Goal: Complete application form: Complete application form

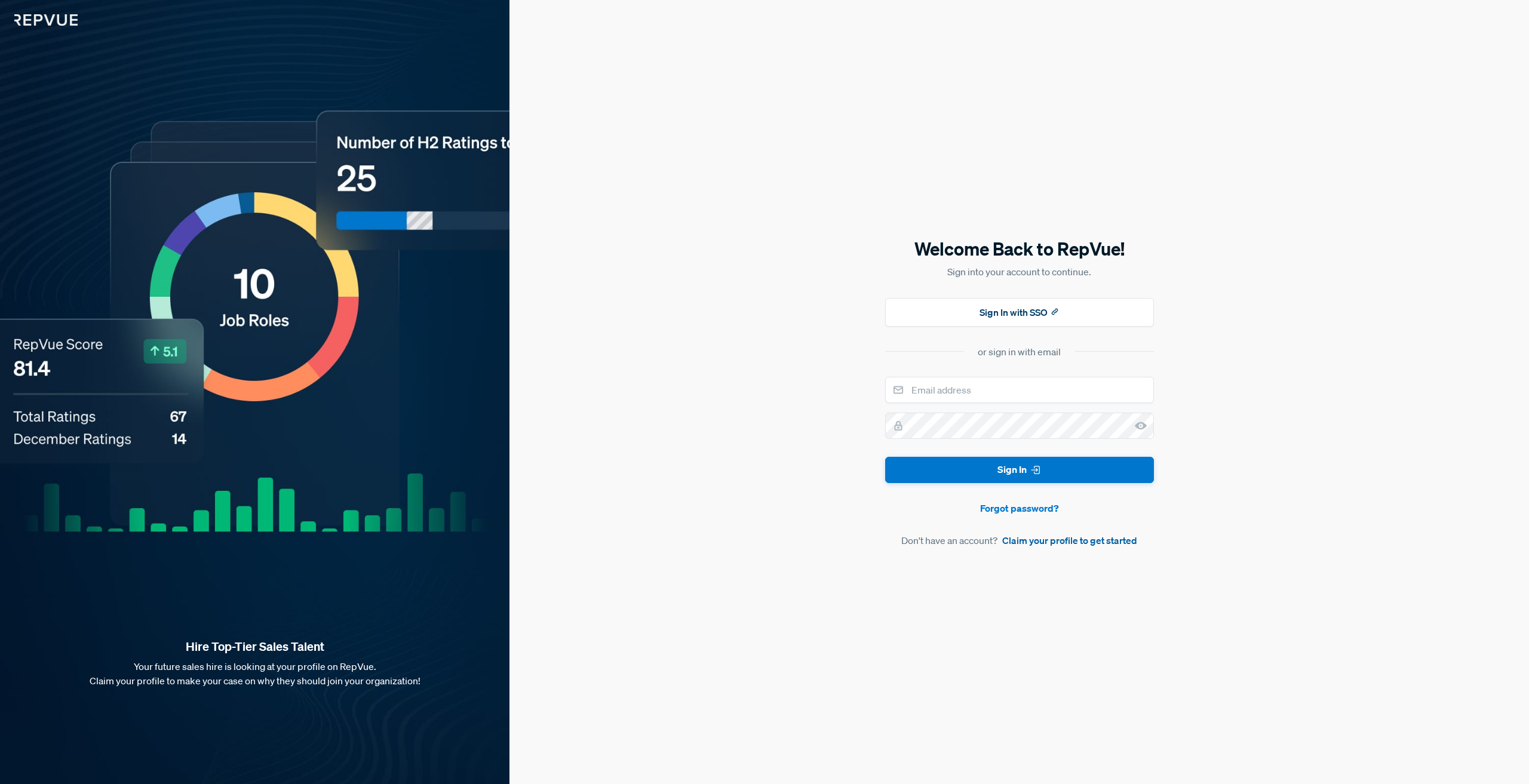
drag, startPoint x: 1068, startPoint y: 528, endPoint x: 1070, endPoint y: 535, distance: 7.3
click at [1068, 529] on form "Sign In Forgot password? Don't have an account? Claim your profile to get start…" at bounding box center [1019, 463] width 269 height 172
click at [1074, 542] on link "Claim your profile to get started" at bounding box center [1070, 540] width 135 height 15
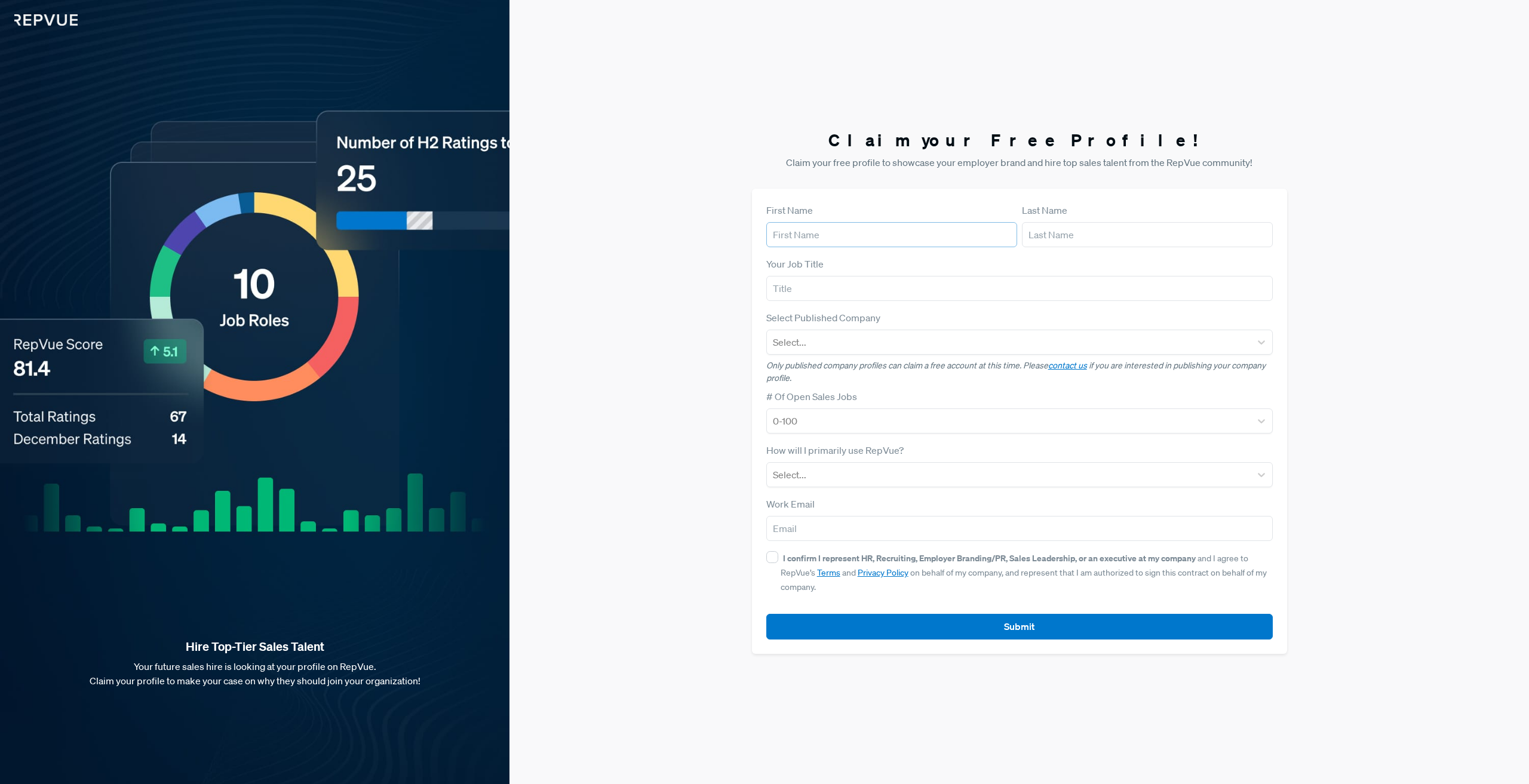
click at [844, 235] on input "text" at bounding box center [892, 235] width 251 height 25
type input "[PERSON_NAME]"
type input "[PERSON_NAME][EMAIL_ADDRESS][DOMAIN_NAME]"
click at [848, 528] on input "[PERSON_NAME][EMAIL_ADDRESS][DOMAIN_NAME]" at bounding box center [1020, 528] width 507 height 25
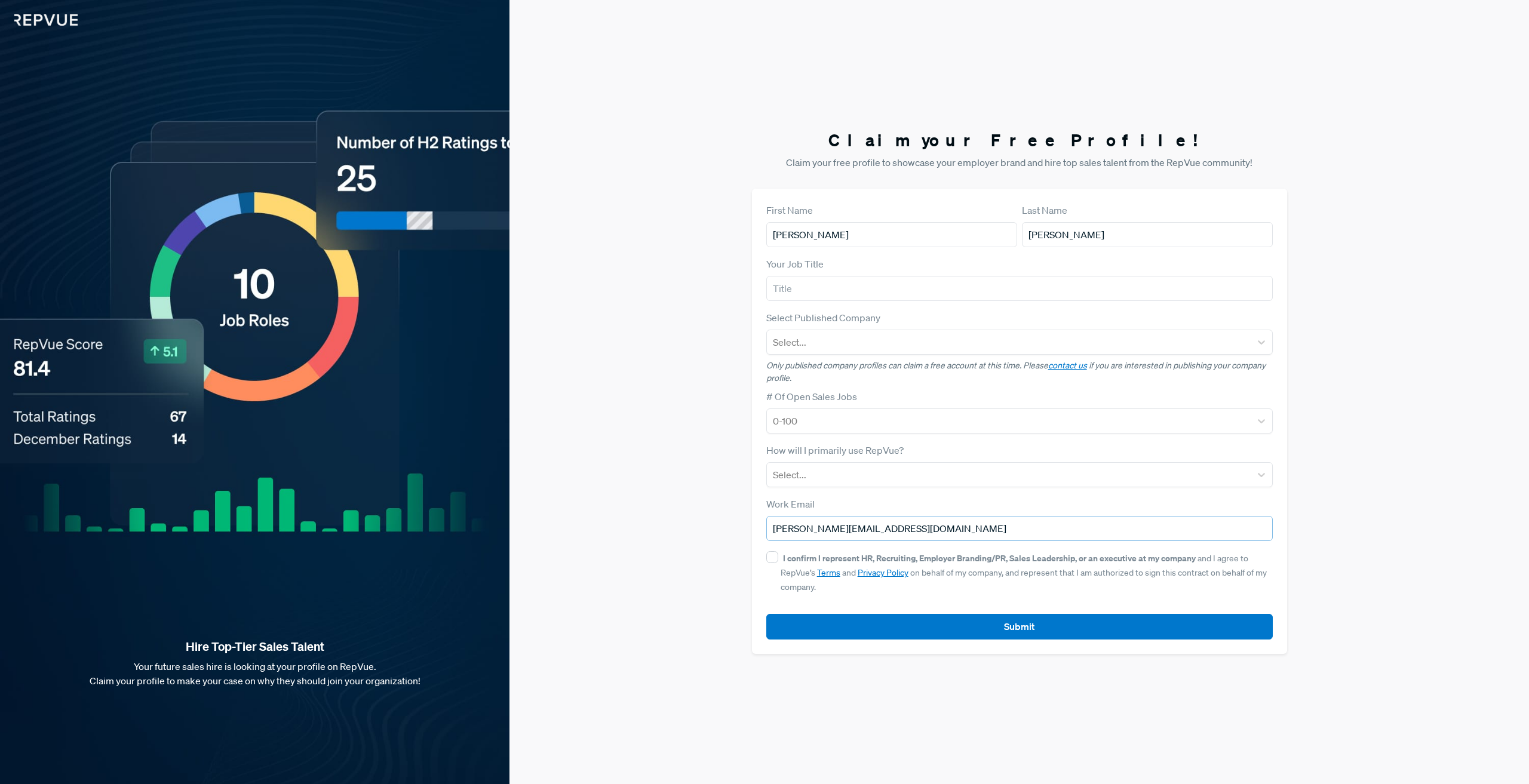
click at [848, 528] on input "[PERSON_NAME][EMAIL_ADDRESS][DOMAIN_NAME]" at bounding box center [1020, 528] width 507 height 25
click at [908, 468] on div at bounding box center [1009, 475] width 472 height 17
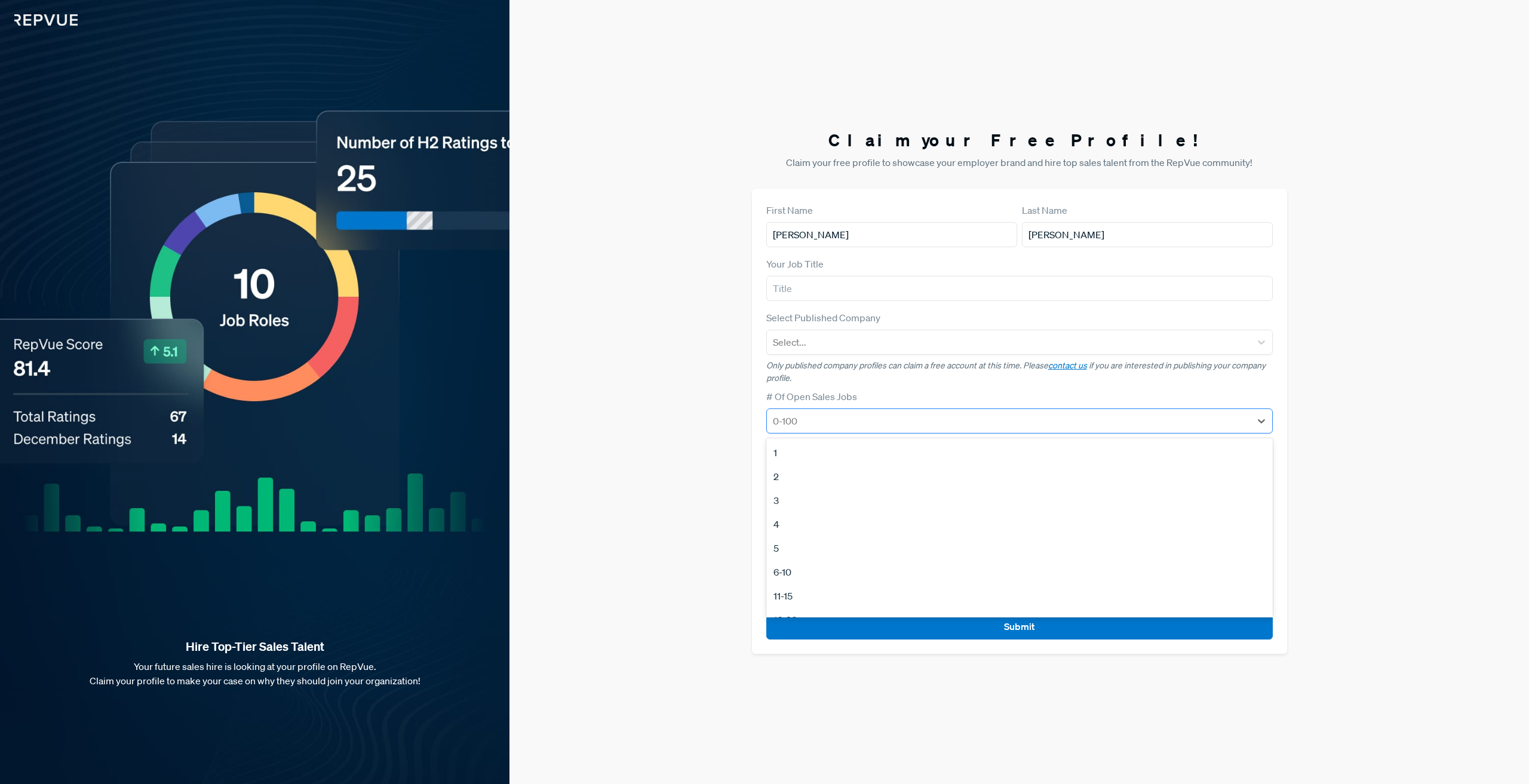
click at [912, 422] on div at bounding box center [1009, 421] width 472 height 17
click at [889, 332] on div "Select..." at bounding box center [1009, 342] width 484 height 22
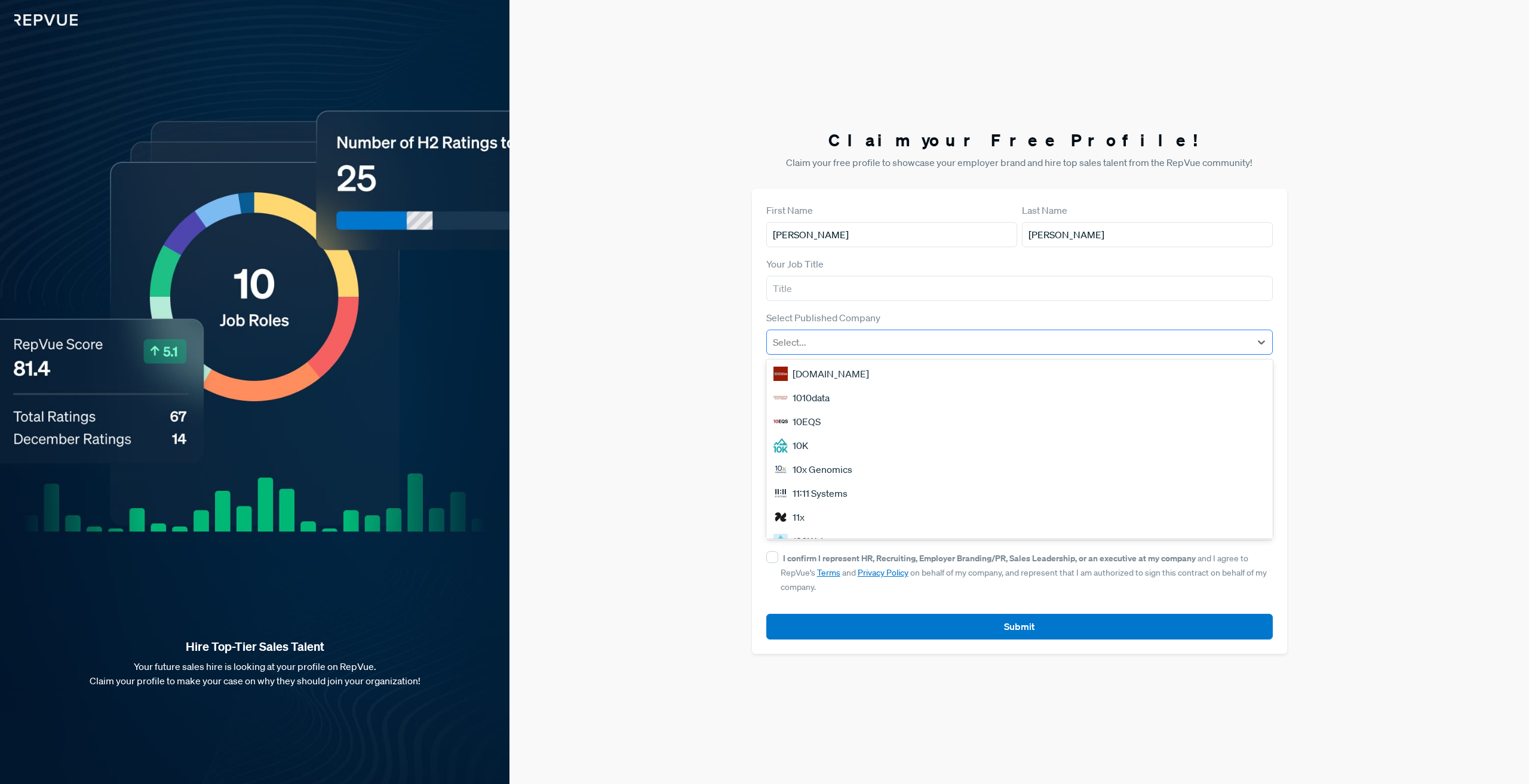
click at [891, 344] on div at bounding box center [1009, 342] width 472 height 17
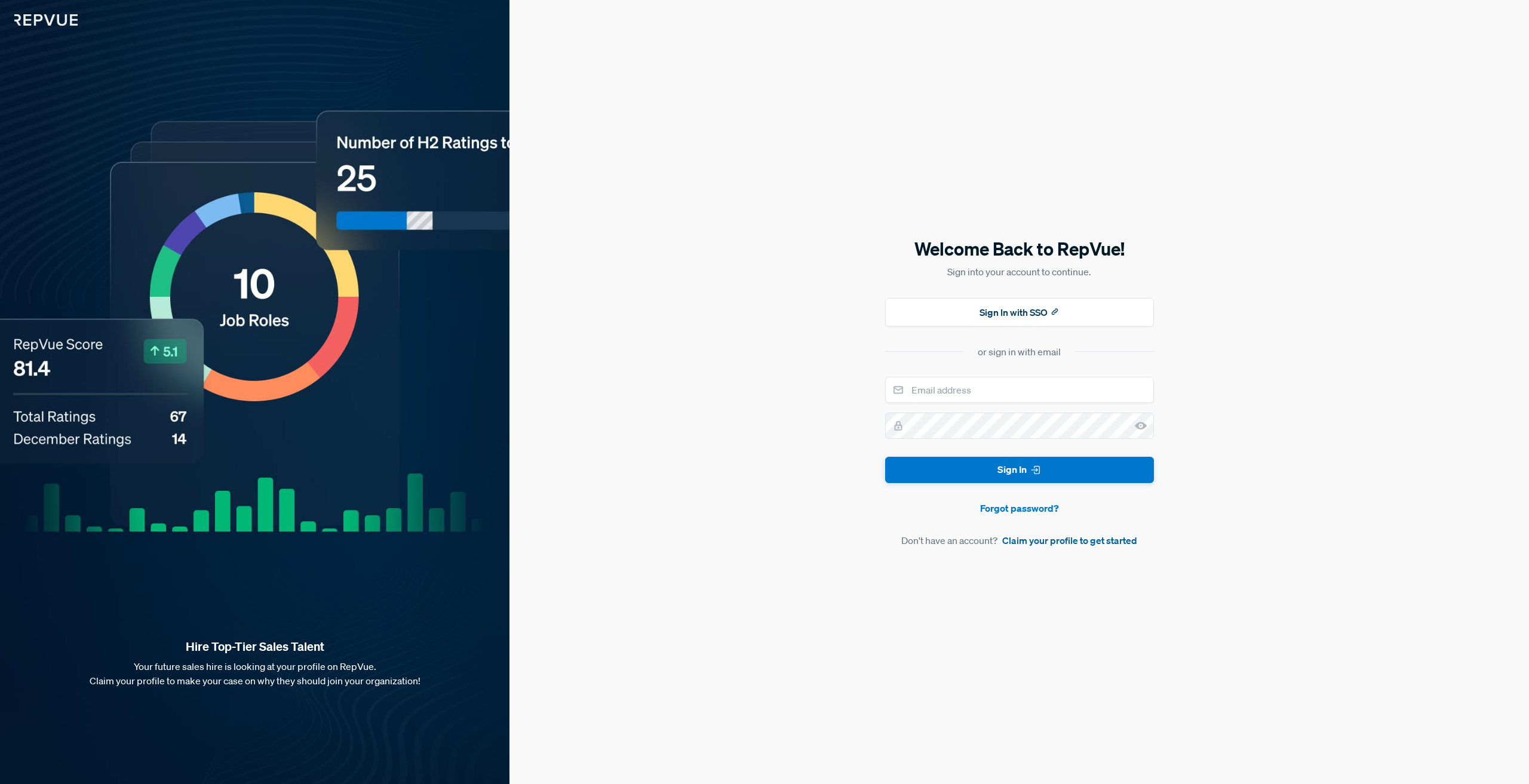
click at [1058, 541] on link "Claim your profile to get started" at bounding box center [1070, 540] width 135 height 15
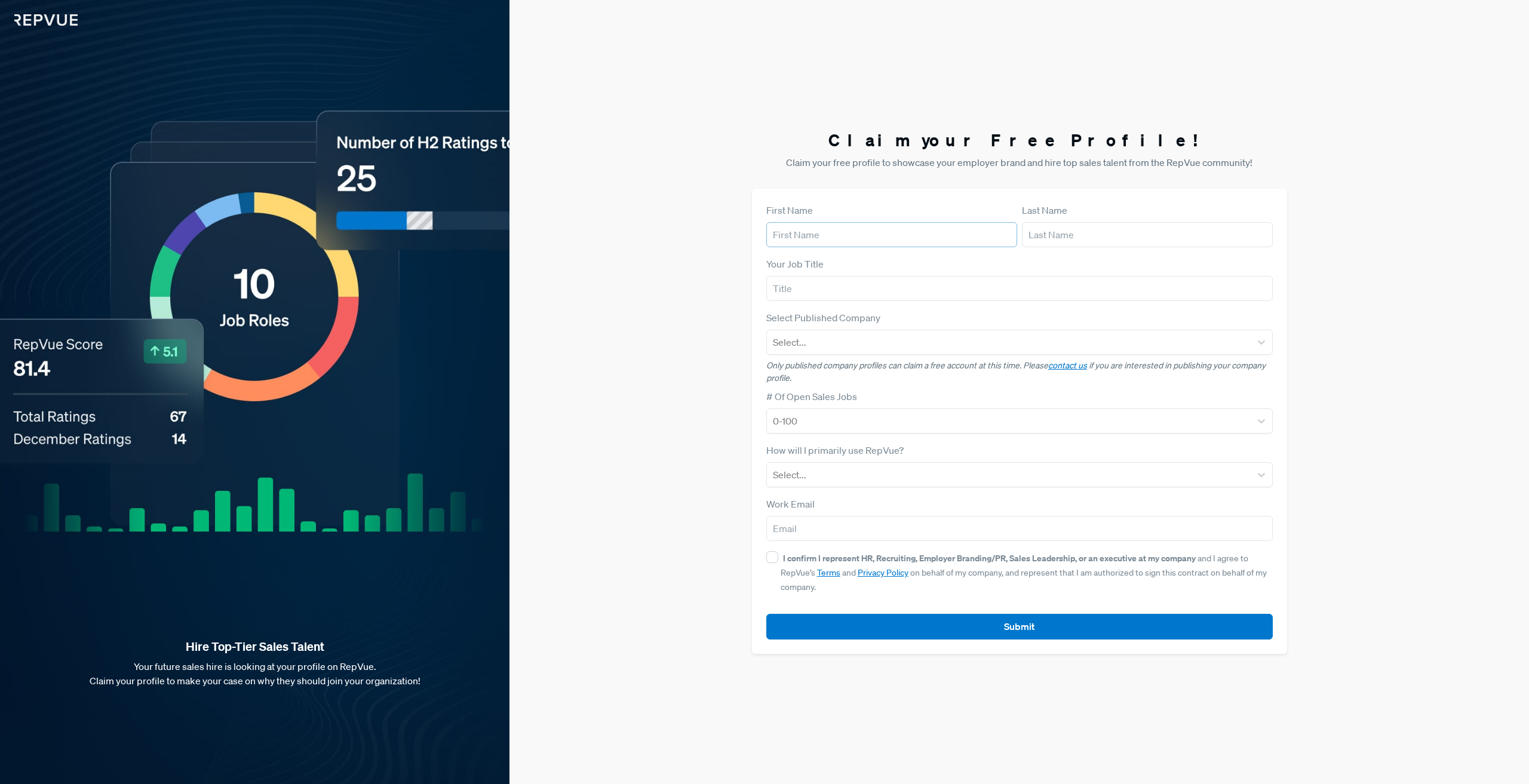
click at [854, 225] on input "text" at bounding box center [892, 235] width 251 height 25
type input "[PERSON_NAME]"
type input "[PERSON_NAME][EMAIL_ADDRESS][DOMAIN_NAME]"
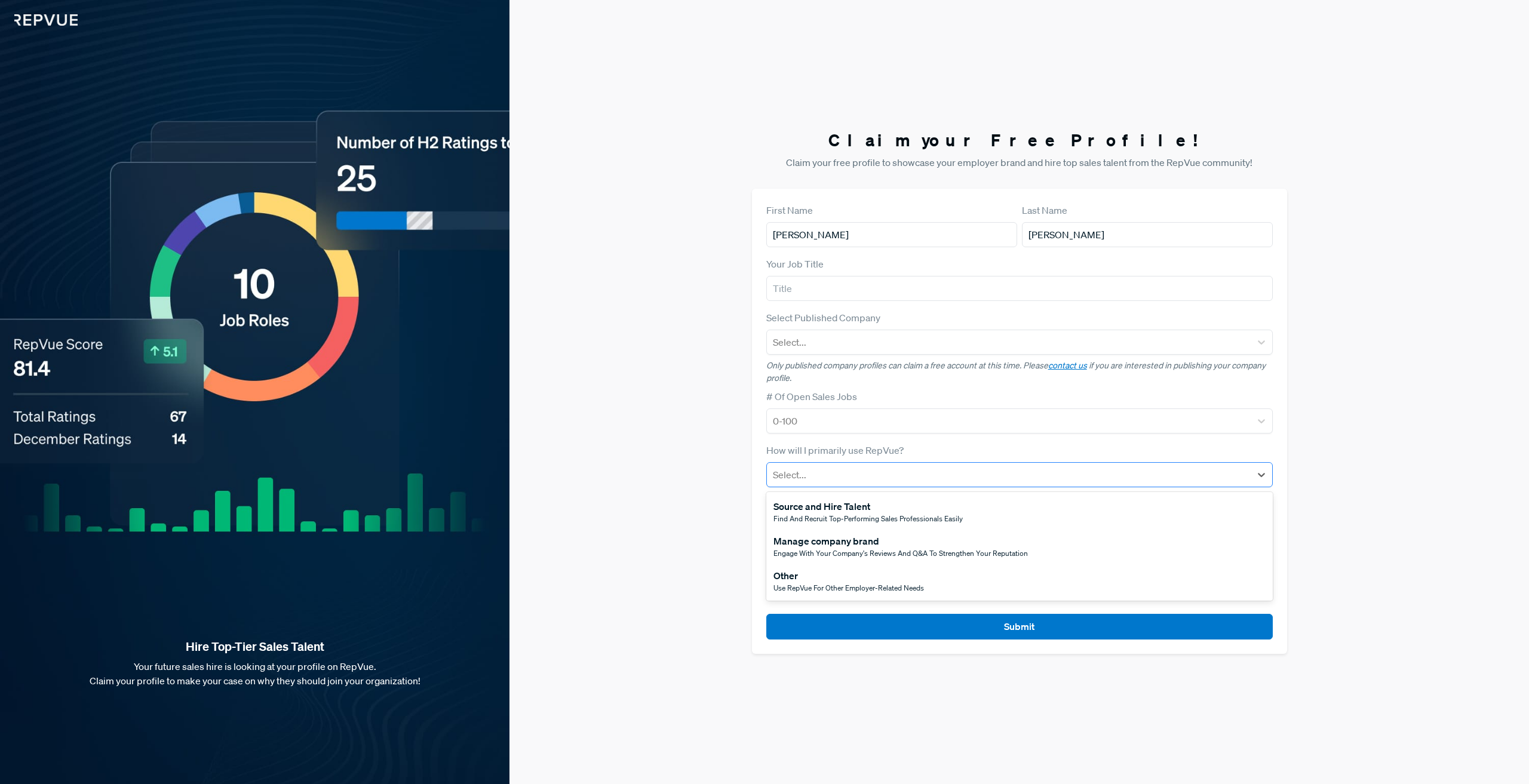
click at [830, 462] on div "Select..." at bounding box center [1020, 475] width 507 height 25
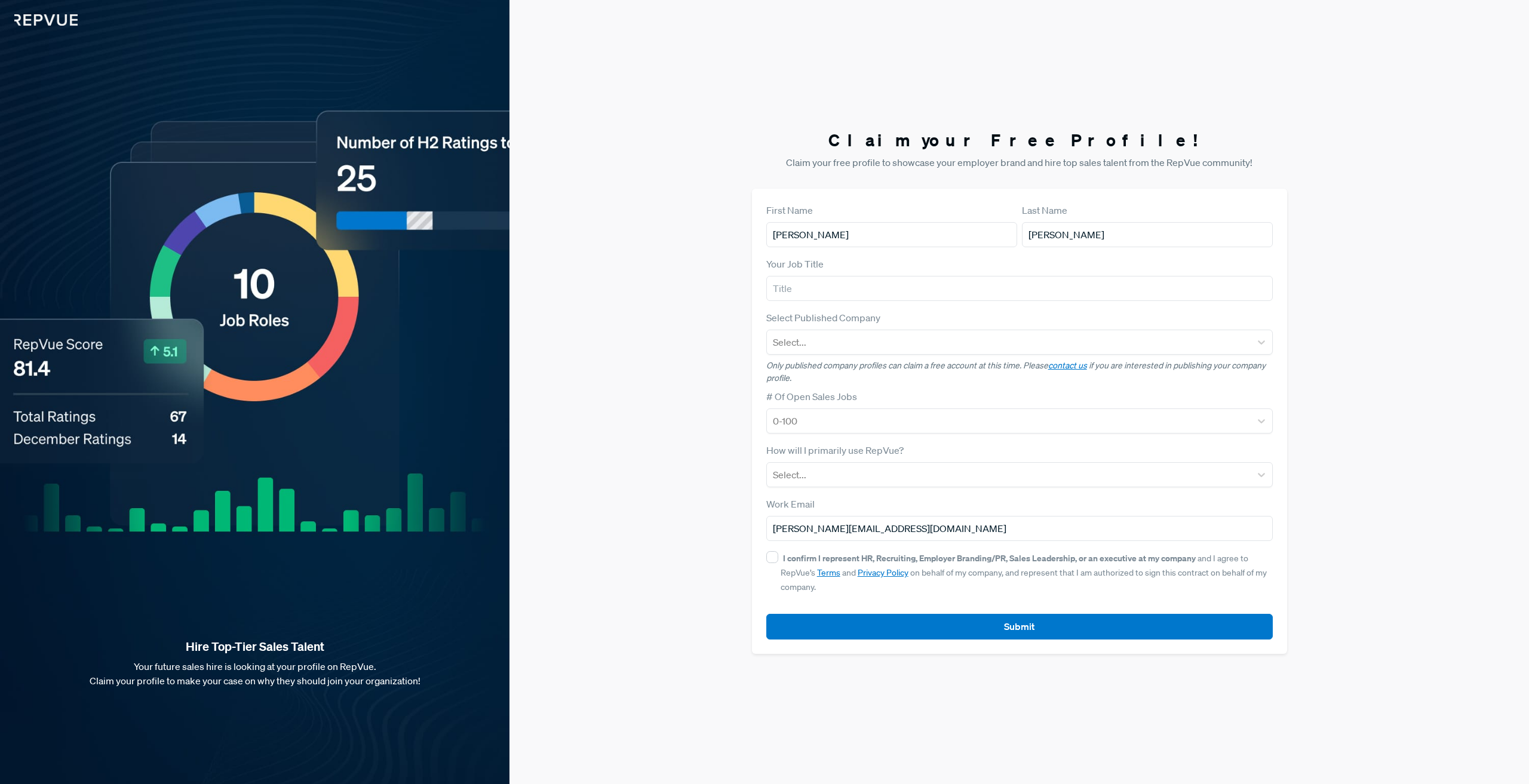
click at [994, 451] on div "How will I primarily use RepVue? Select..." at bounding box center [1020, 465] width 507 height 44
click at [1041, 626] on button "Submit" at bounding box center [1020, 627] width 507 height 26
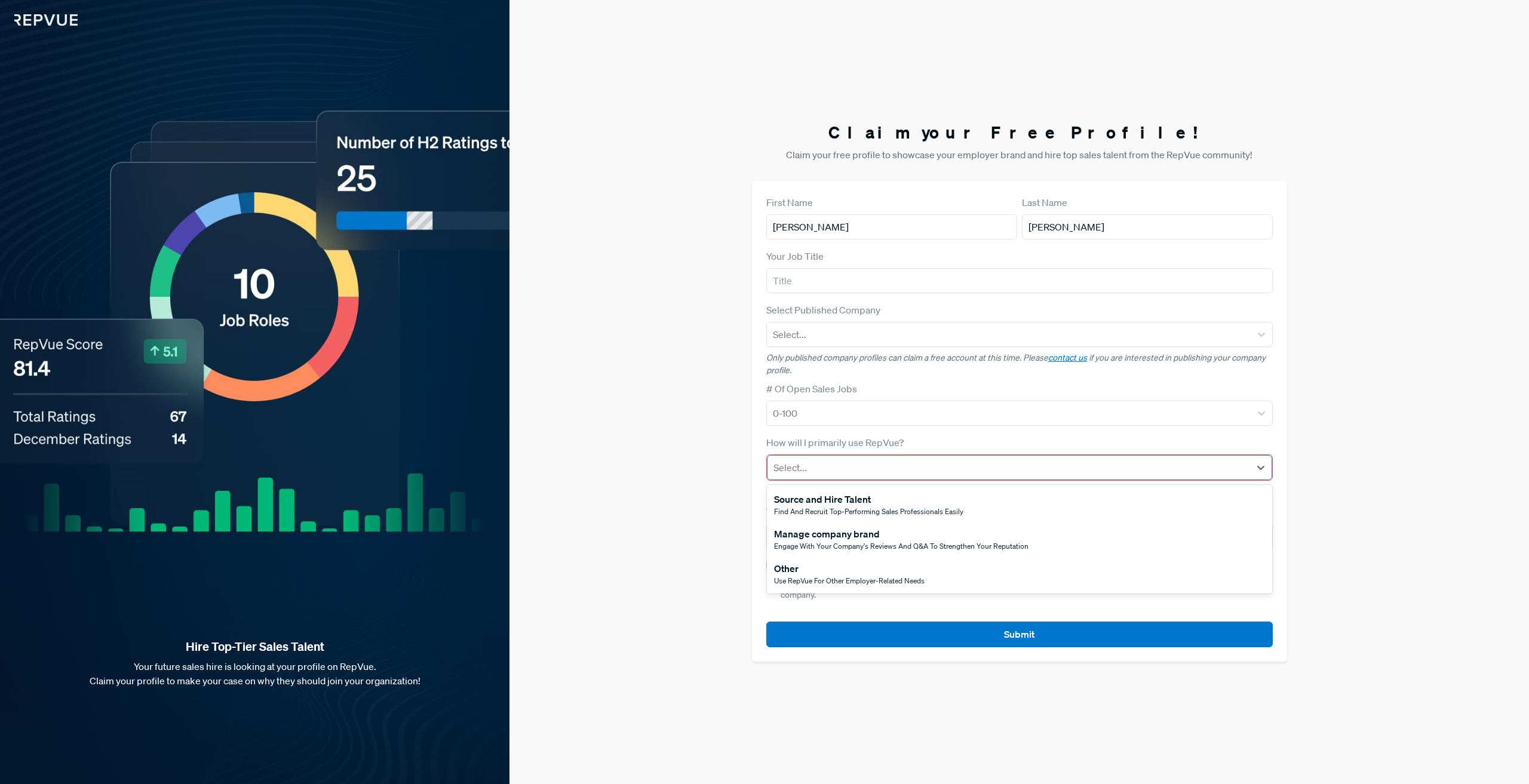
click at [921, 472] on div at bounding box center [1009, 468] width 471 height 17
click at [896, 576] on div "Use RepVue for other employer-related needs" at bounding box center [850, 581] width 151 height 10
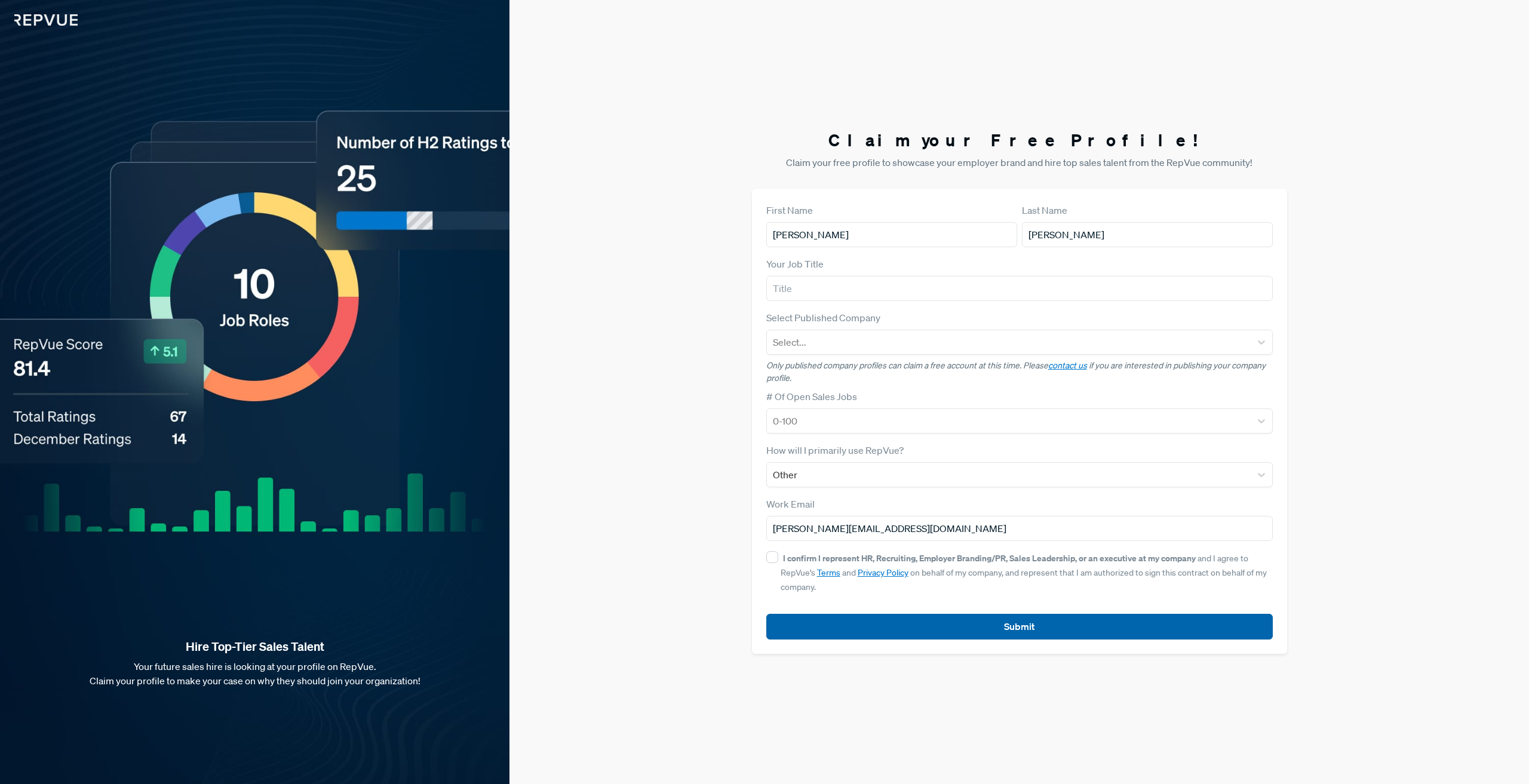
click at [949, 625] on button "Submit" at bounding box center [1020, 627] width 507 height 26
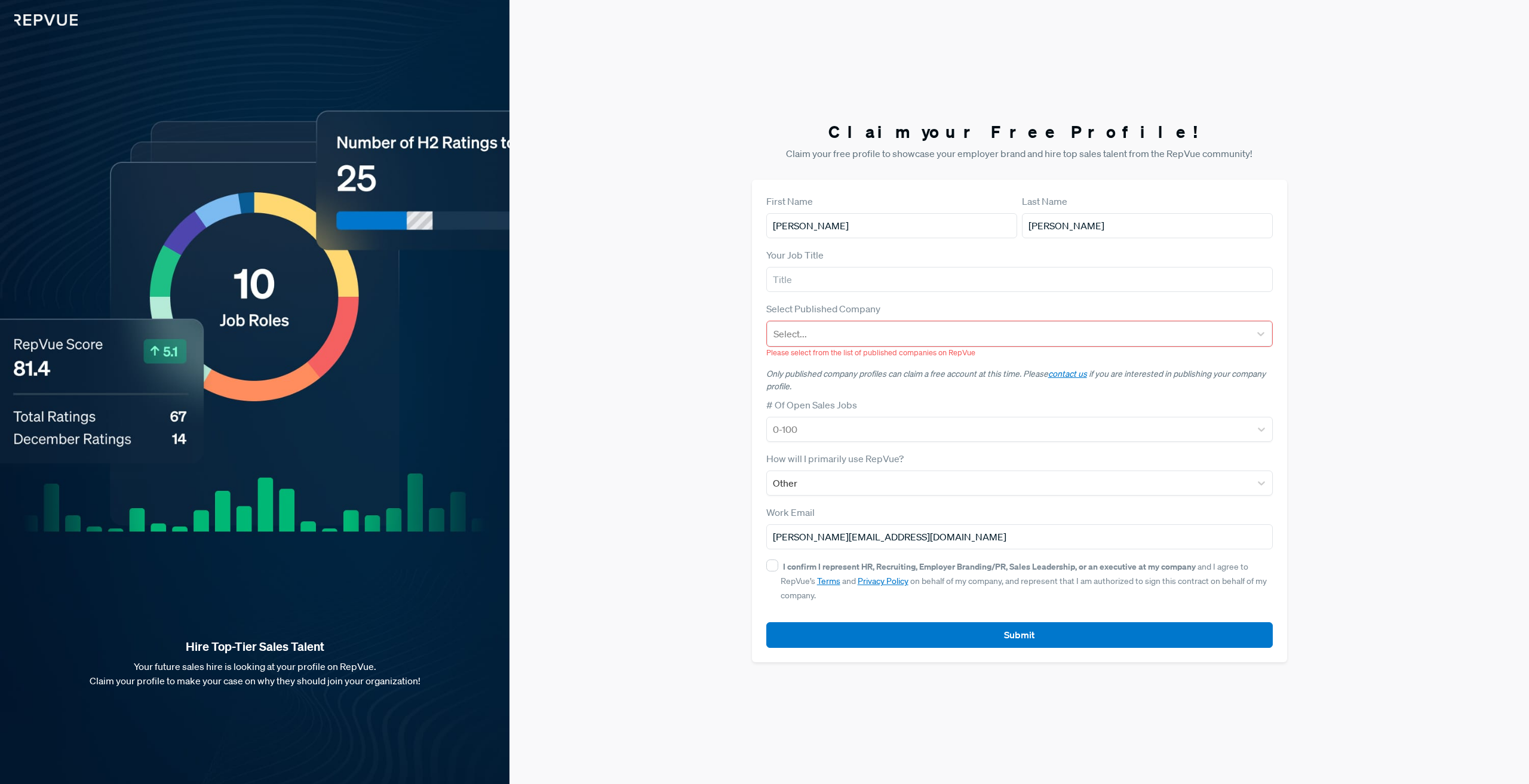
click at [786, 563] on strong "I confirm I represent HR, Recruiting, Employer Branding/PR, Sales Leadership, o…" at bounding box center [989, 566] width 413 height 11
click at [778, 563] on input "I confirm I represent HR, Recruiting, Employer Branding/PR, Sales Leadership, o…" at bounding box center [772, 565] width 12 height 12
checkbox input "true"
click at [889, 634] on button "Submit" at bounding box center [1020, 635] width 507 height 26
click at [896, 329] on div at bounding box center [1009, 334] width 471 height 17
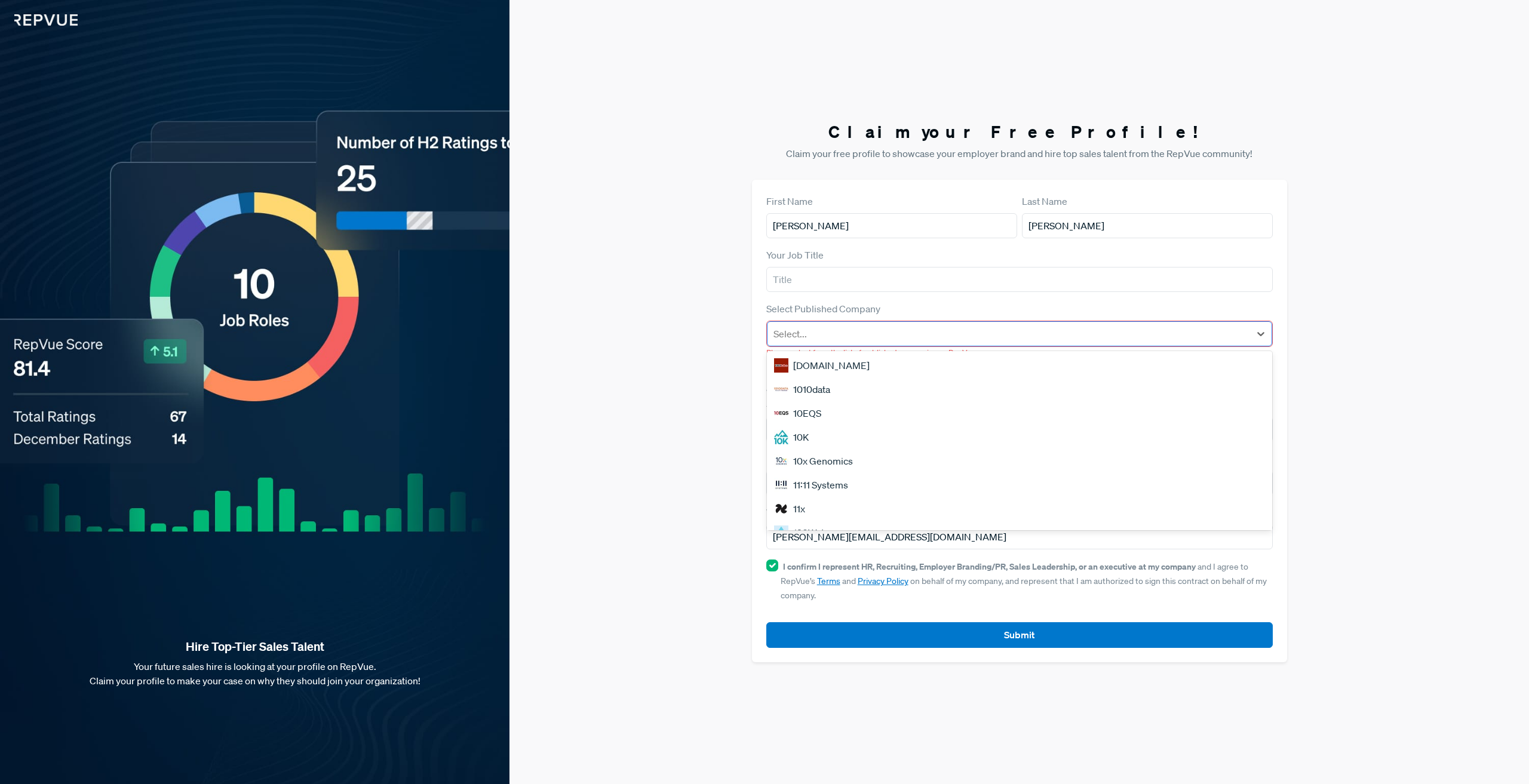
click at [896, 329] on div at bounding box center [1009, 334] width 471 height 17
click at [896, 335] on div at bounding box center [1009, 334] width 471 height 17
click at [663, 461] on div "Claim your Free Profile! Claim your free profile to showcase your employer bran…" at bounding box center [1019, 392] width 1020 height 784
drag, startPoint x: 763, startPoint y: 373, endPoint x: 1046, endPoint y: 385, distance: 283.3
click at [1054, 383] on div "First Name [PERSON_NAME] Last Name [PERSON_NAME] Your Job Title Select Publishe…" at bounding box center [1019, 421] width 535 height 482
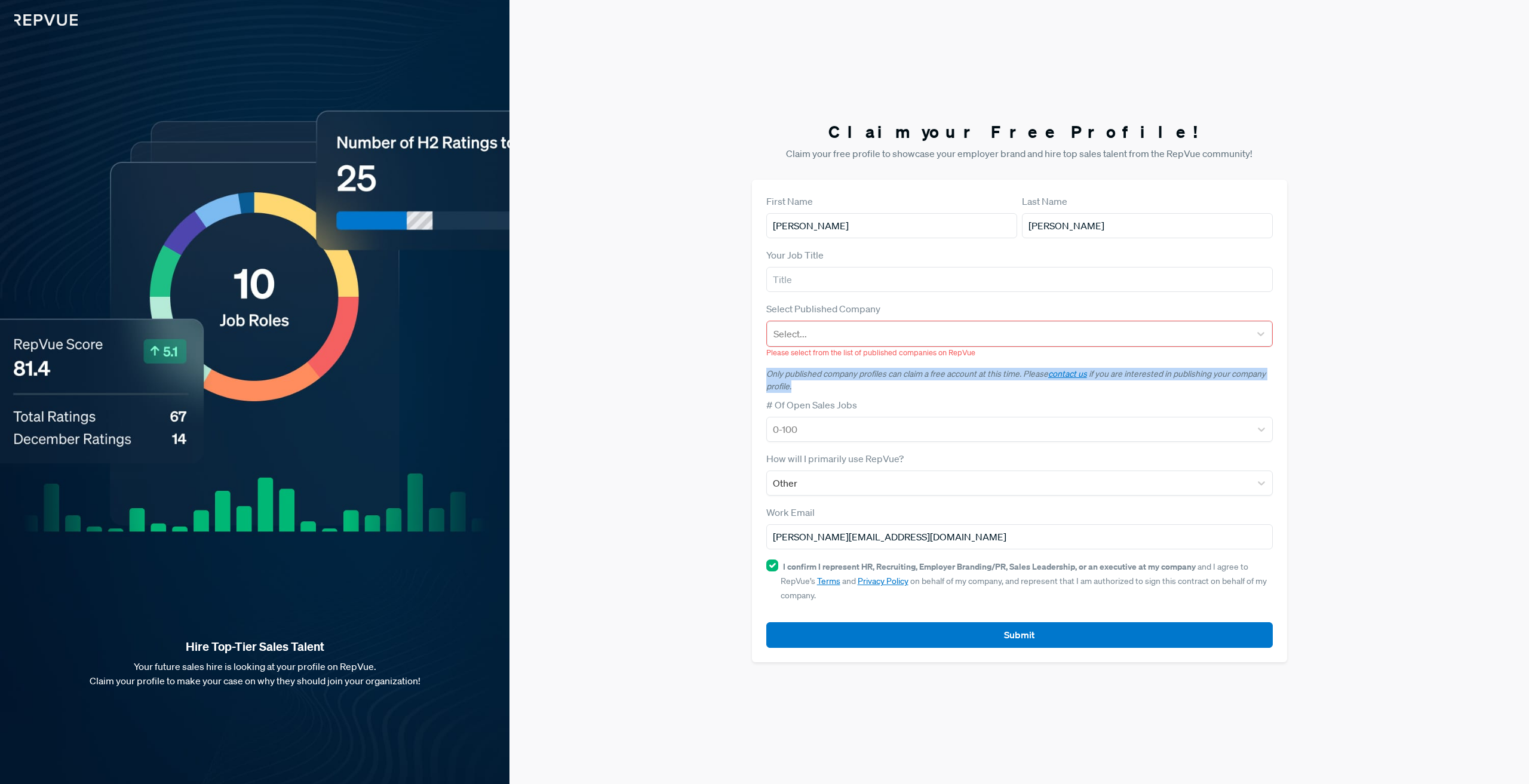
click at [1026, 387] on p "Only published company profiles can claim a free account at this time. Please c…" at bounding box center [1020, 380] width 507 height 25
click at [840, 278] on input "text" at bounding box center [1020, 279] width 507 height 25
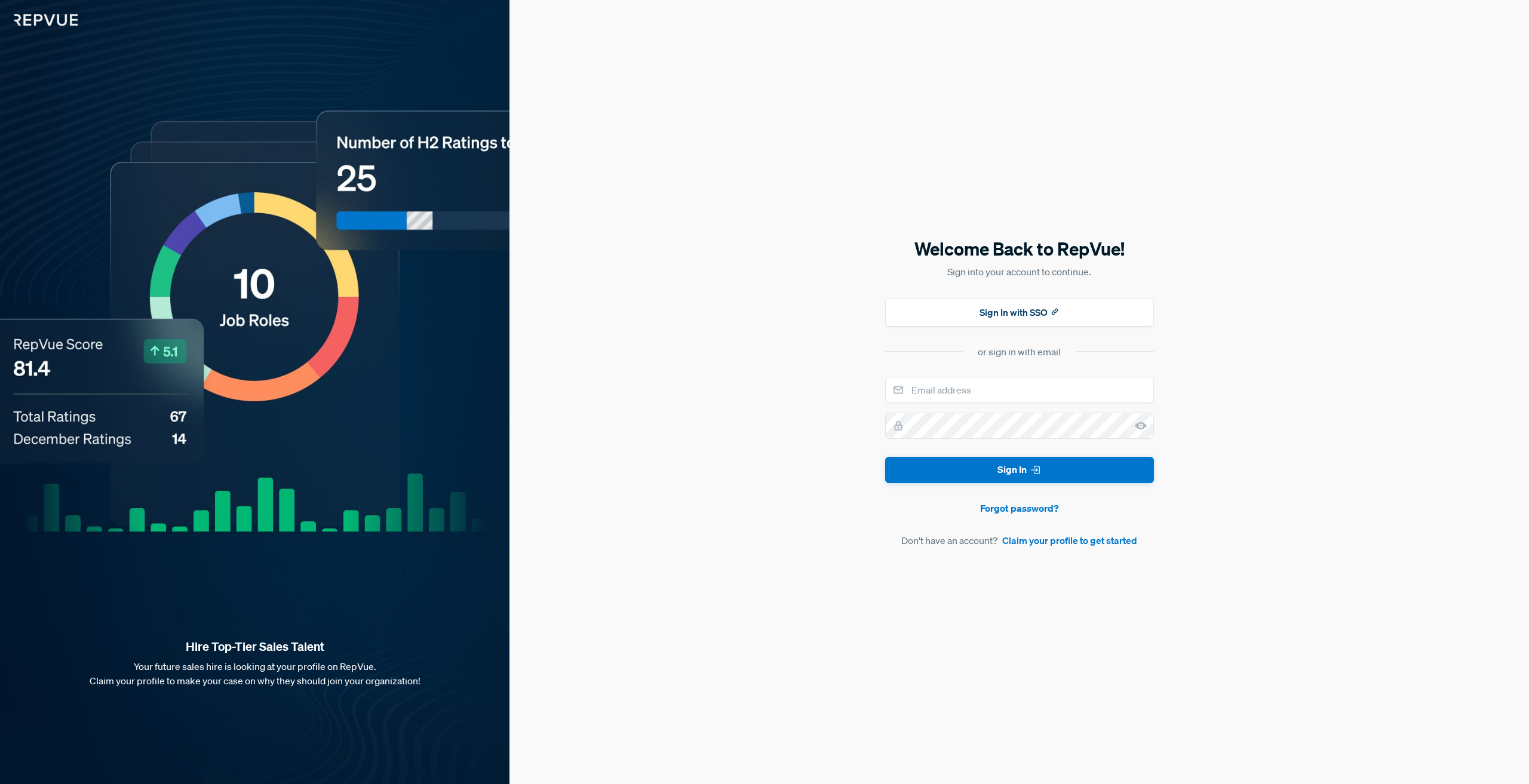
drag, startPoint x: 201, startPoint y: 23, endPoint x: 187, endPoint y: 23, distance: 14.0
